Goal: Information Seeking & Learning: Understand process/instructions

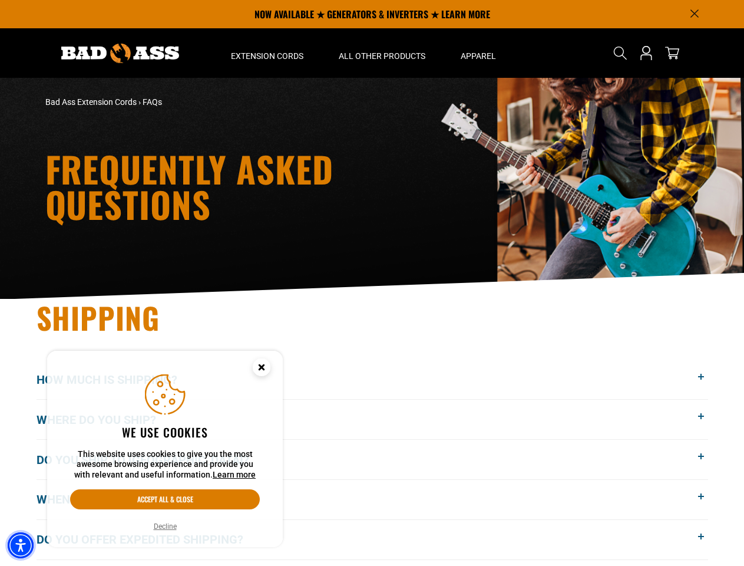
click at [21, 545] on img "Accessibility Menu" at bounding box center [21, 545] width 26 height 26
